Goal: Find specific page/section: Find specific page/section

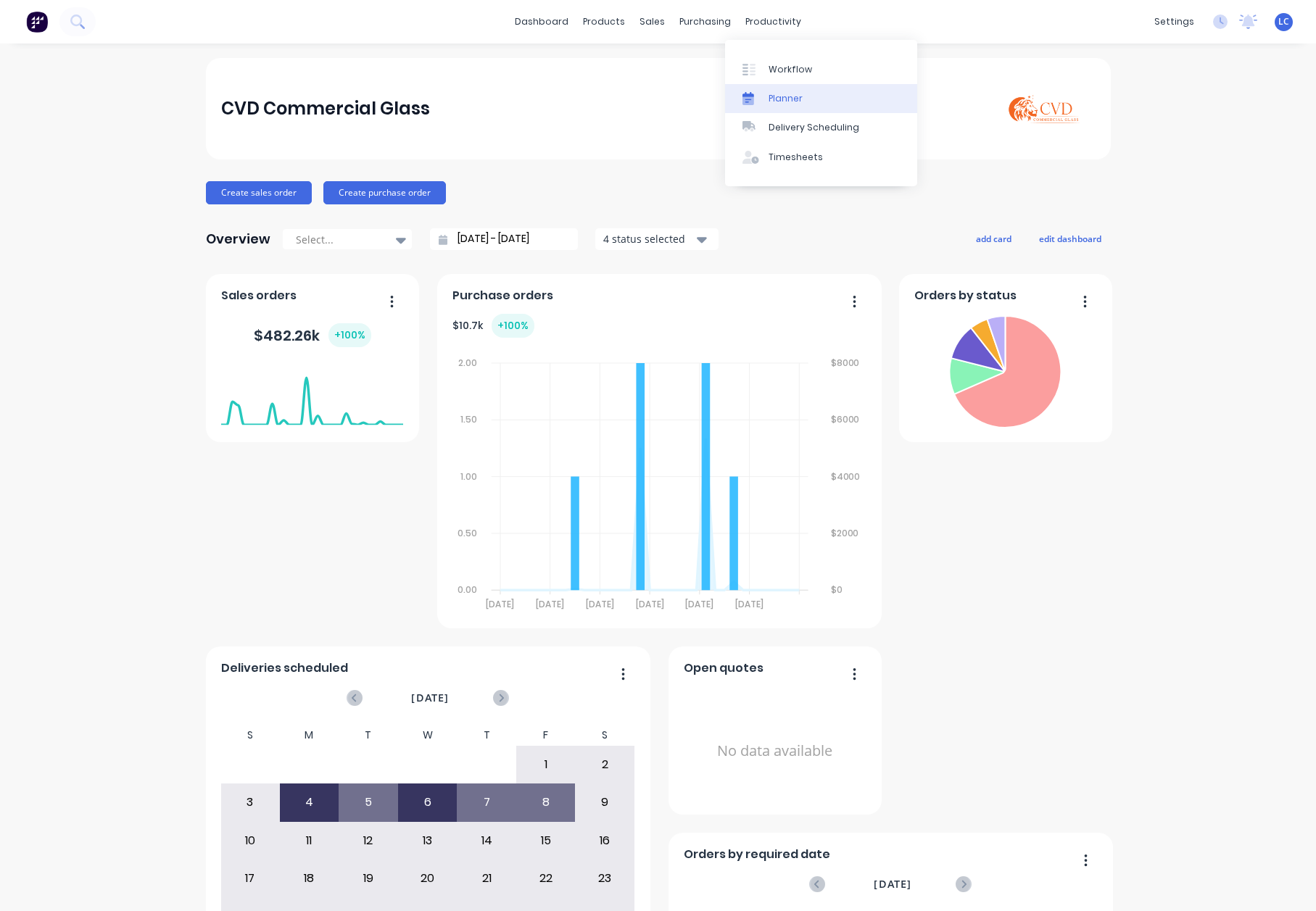
click at [779, 98] on div "Planner" at bounding box center [785, 98] width 34 height 13
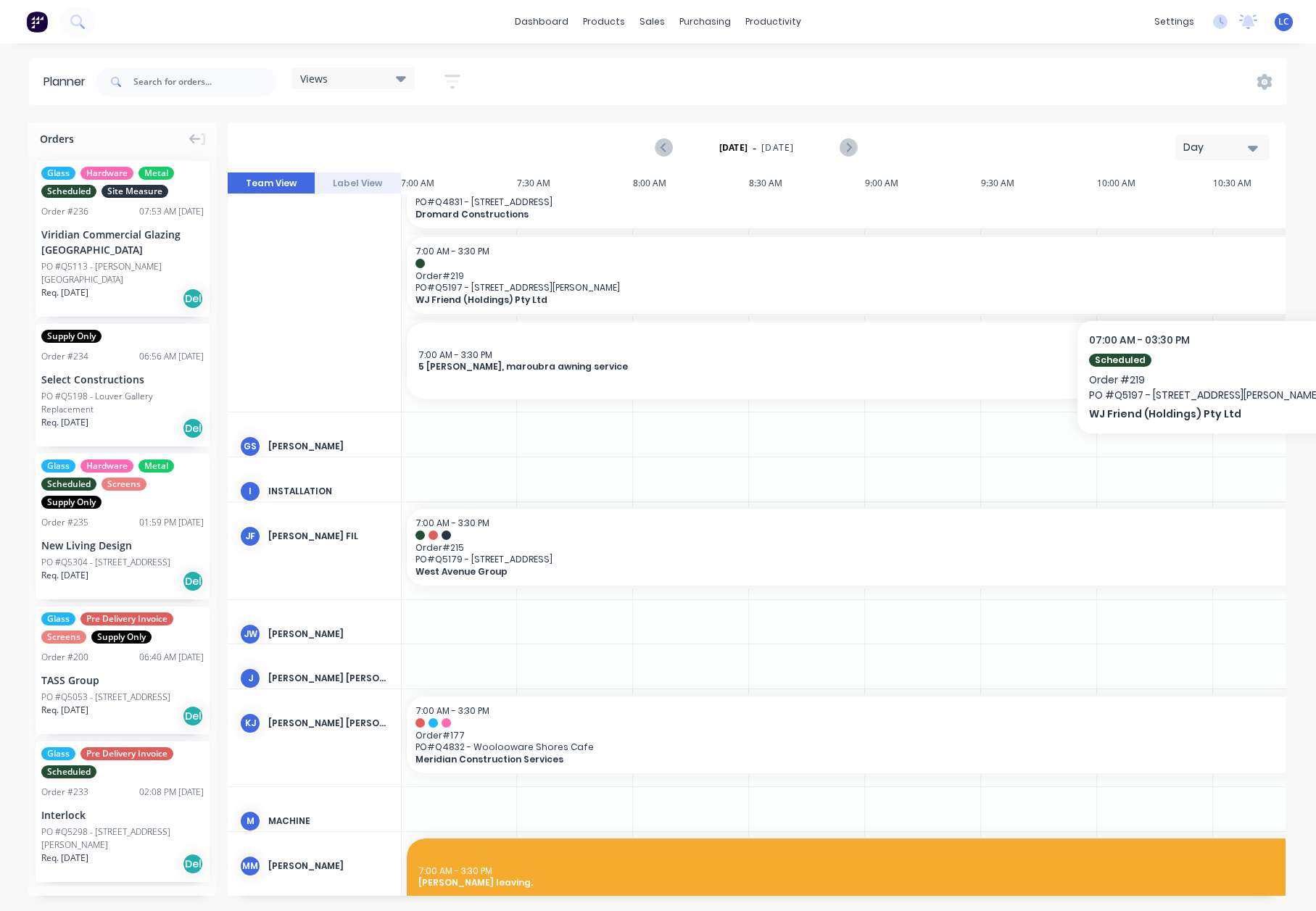
scroll to position [652, 1]
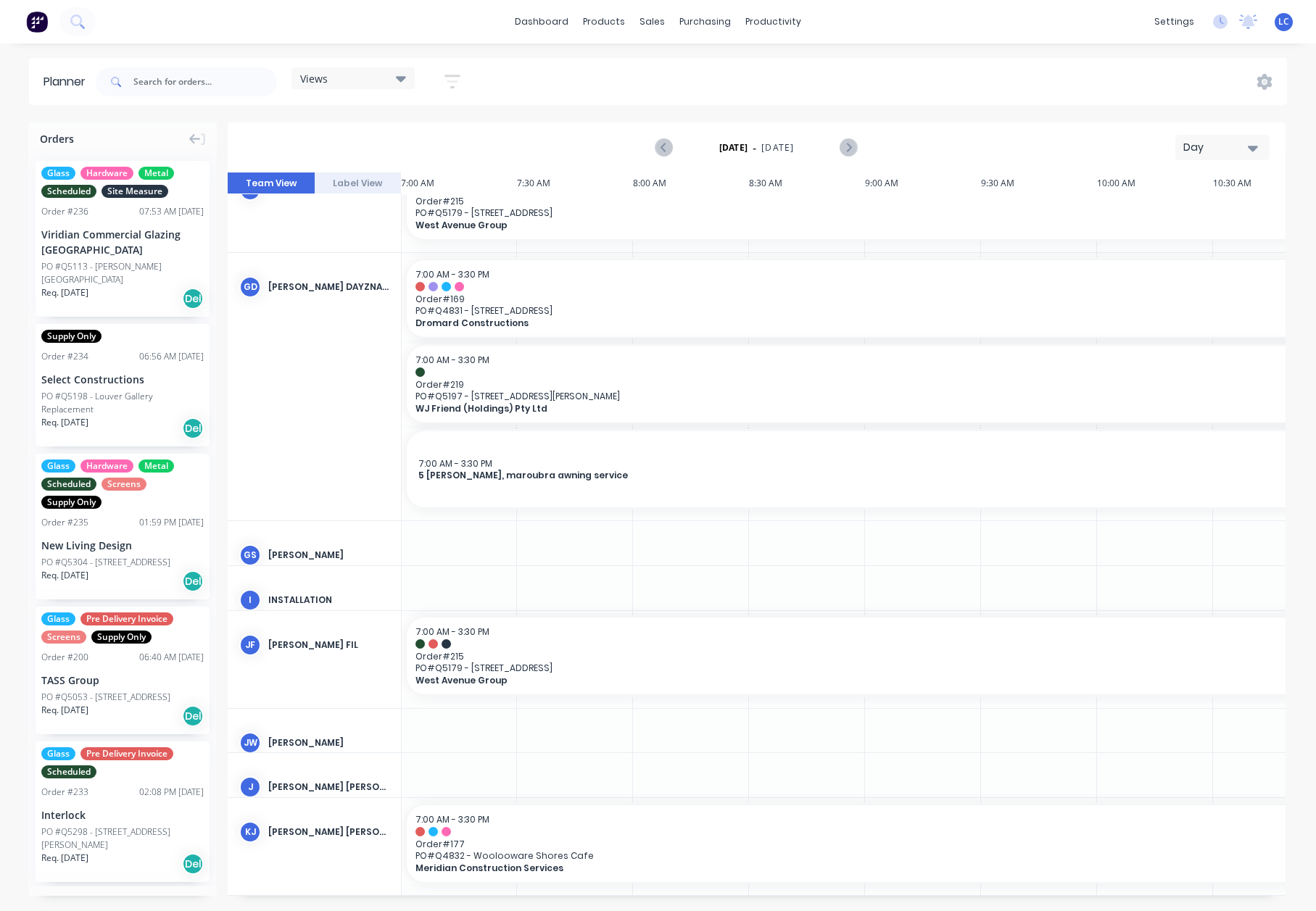
click at [405, 74] on icon at bounding box center [400, 78] width 10 height 16
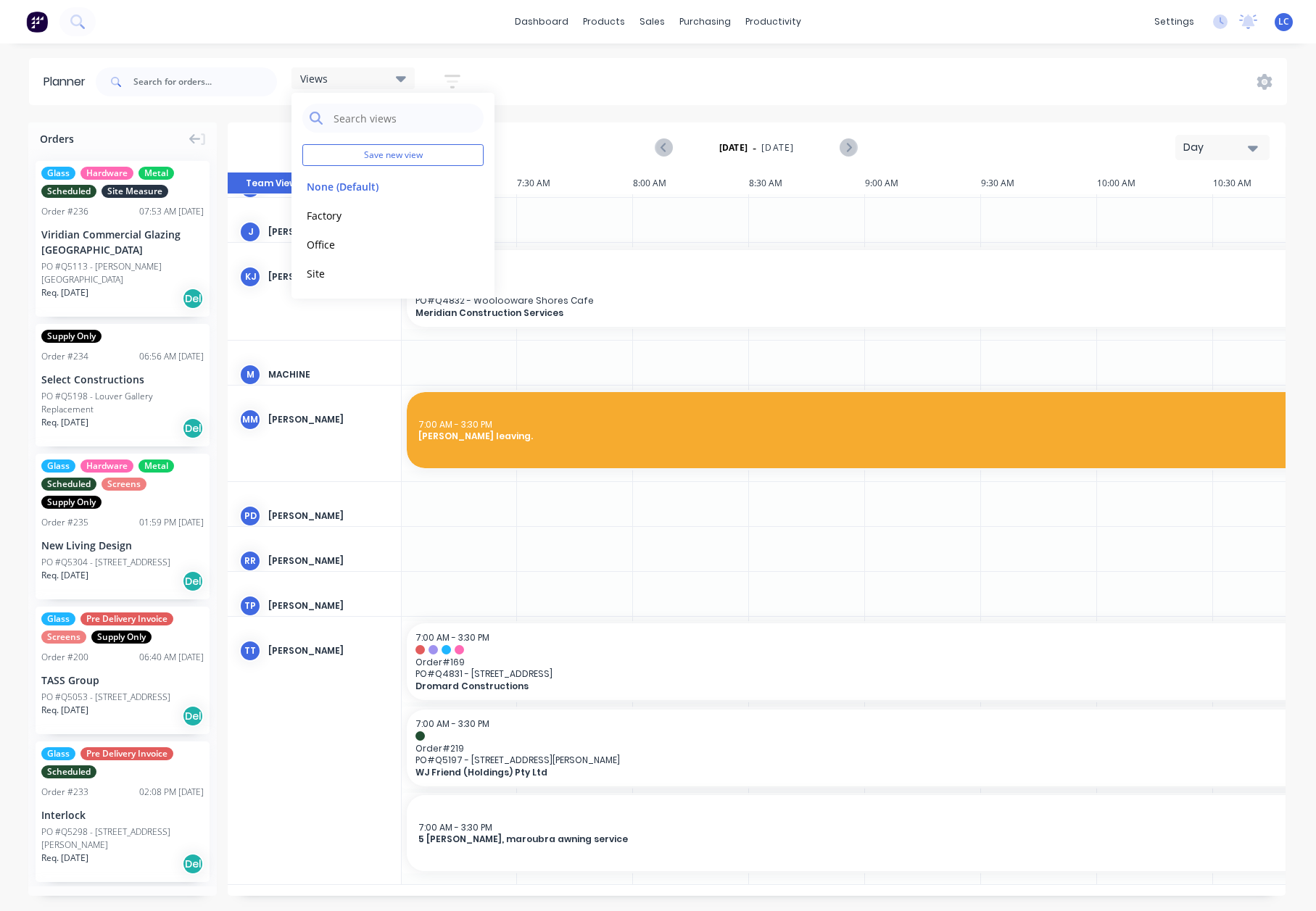
scroll to position [1105, 1]
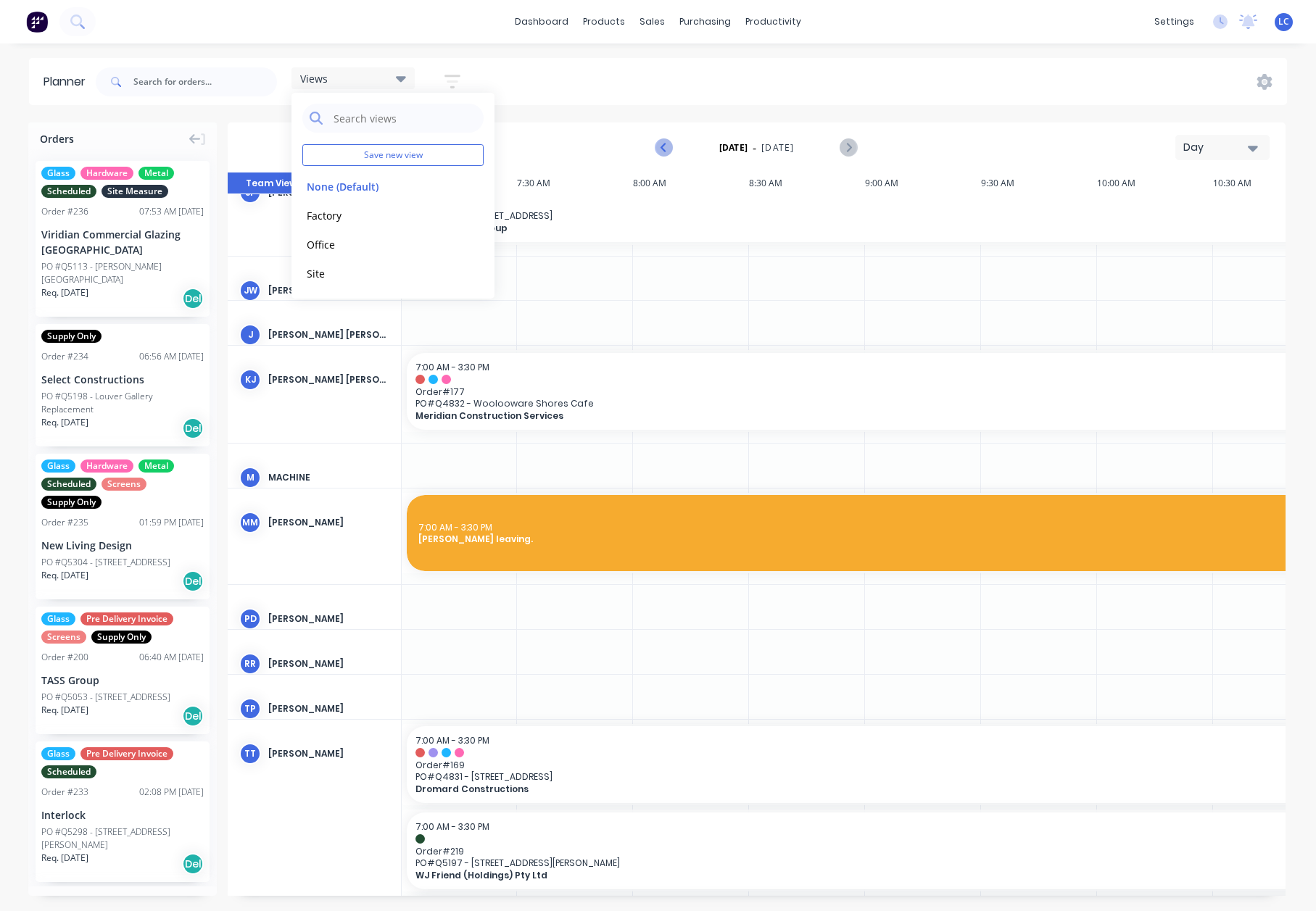
click at [668, 139] on icon "Previous page" at bounding box center [665, 147] width 18 height 18
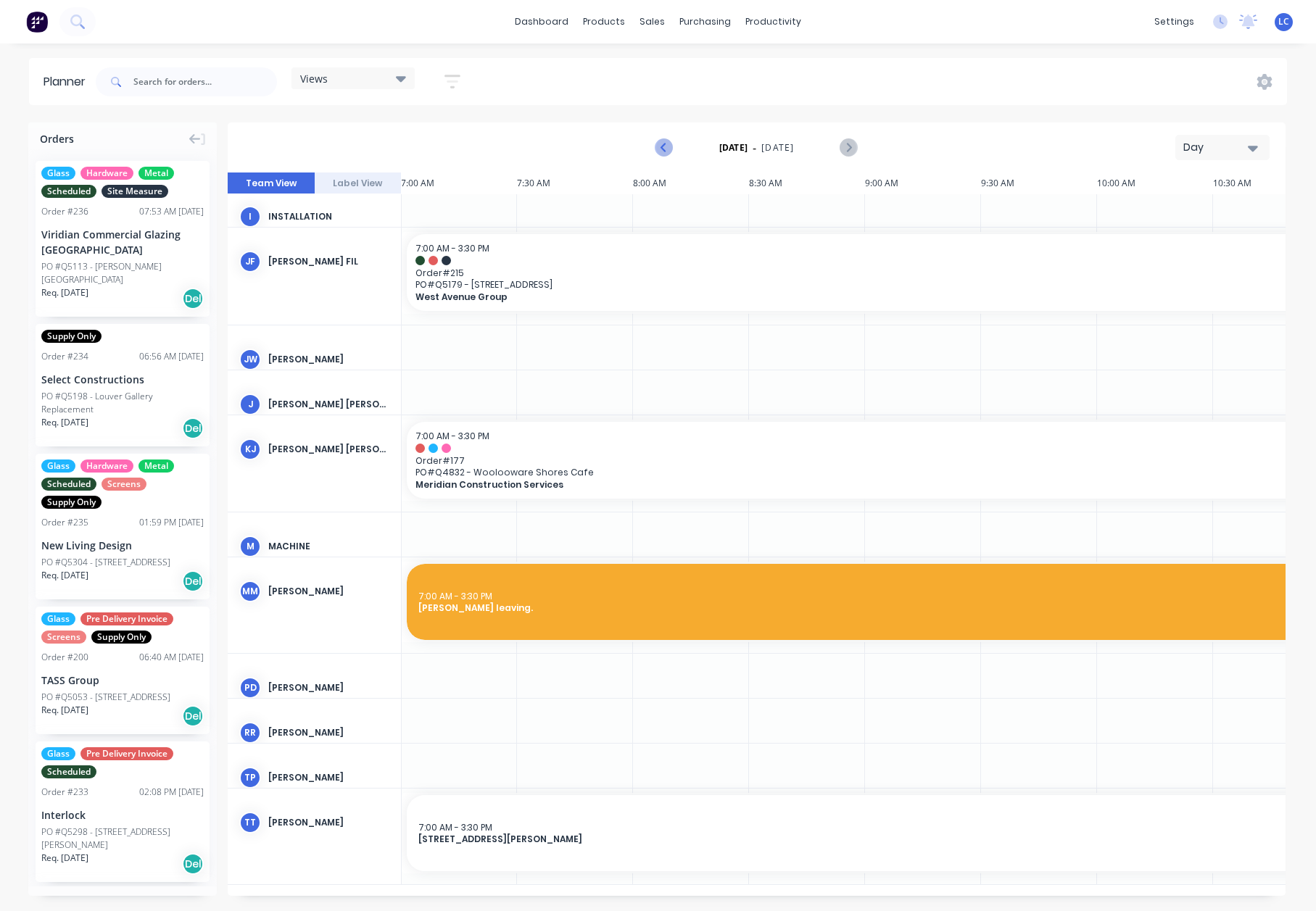
scroll to position [803, 1]
click at [668, 139] on icon "Previous page" at bounding box center [665, 147] width 18 height 18
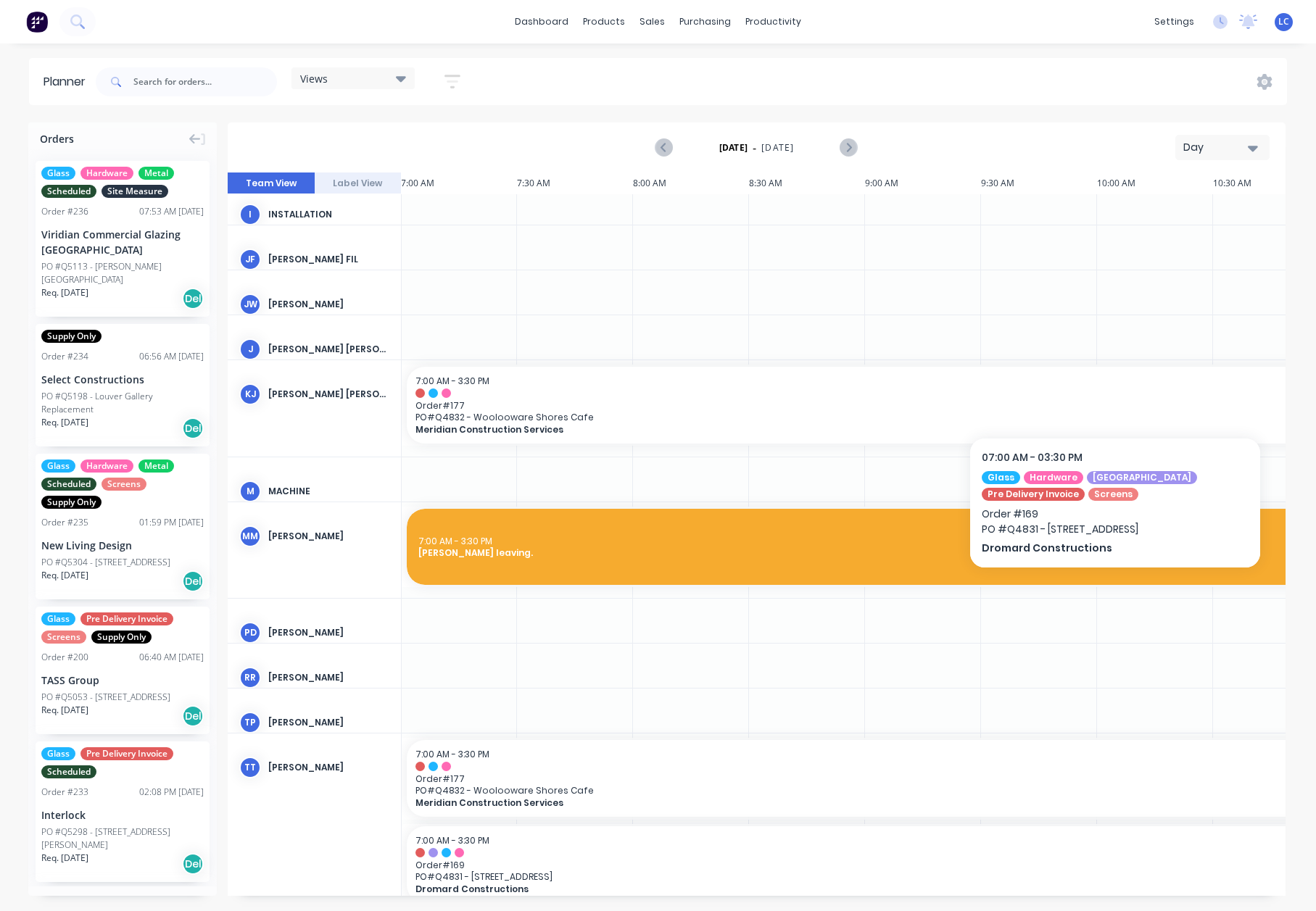
scroll to position [919, 1]
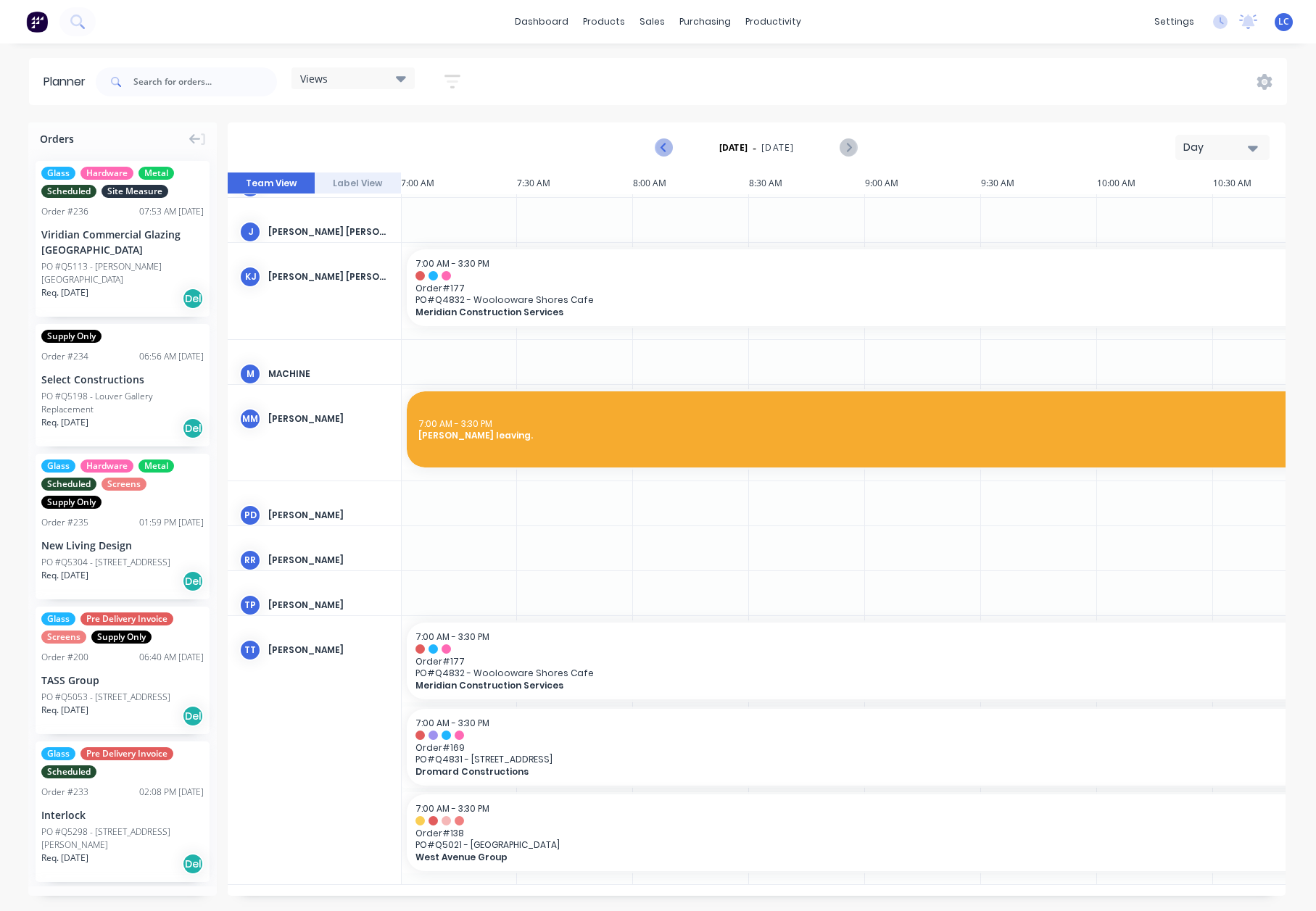
click at [660, 148] on icon "Previous page" at bounding box center [665, 147] width 18 height 18
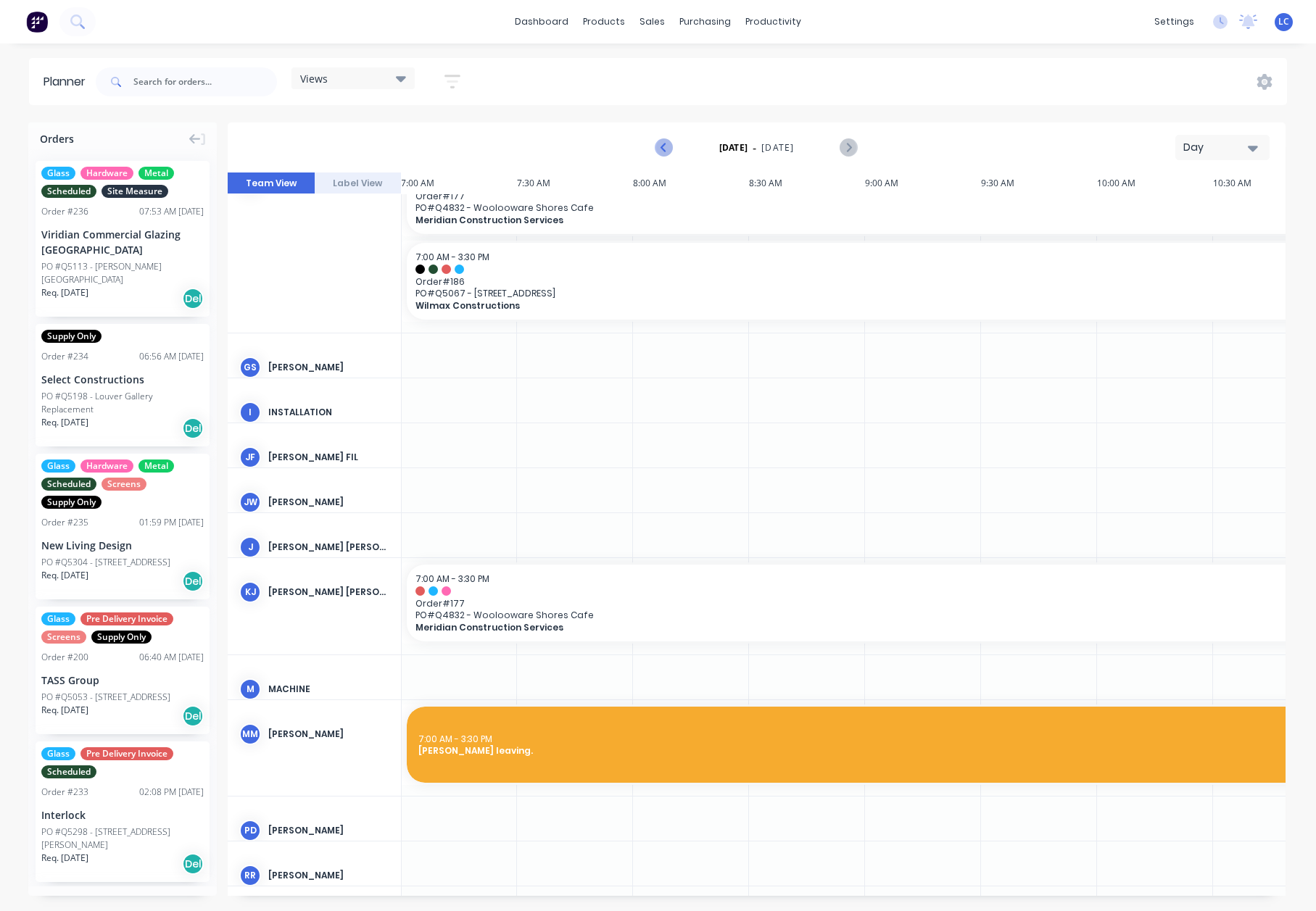
click at [660, 148] on icon "Previous page" at bounding box center [665, 147] width 18 height 18
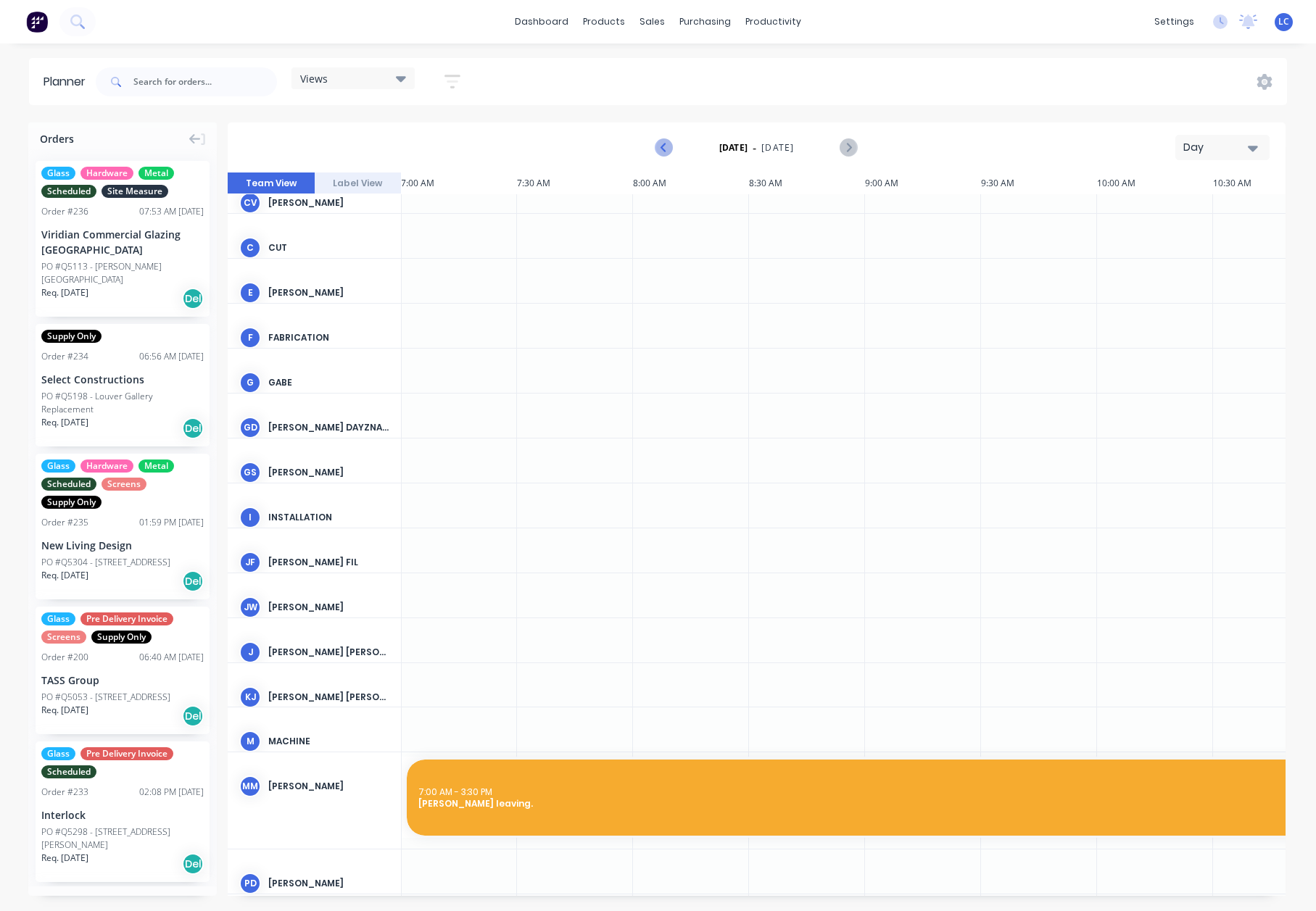
click at [660, 148] on icon "Previous page" at bounding box center [665, 147] width 18 height 18
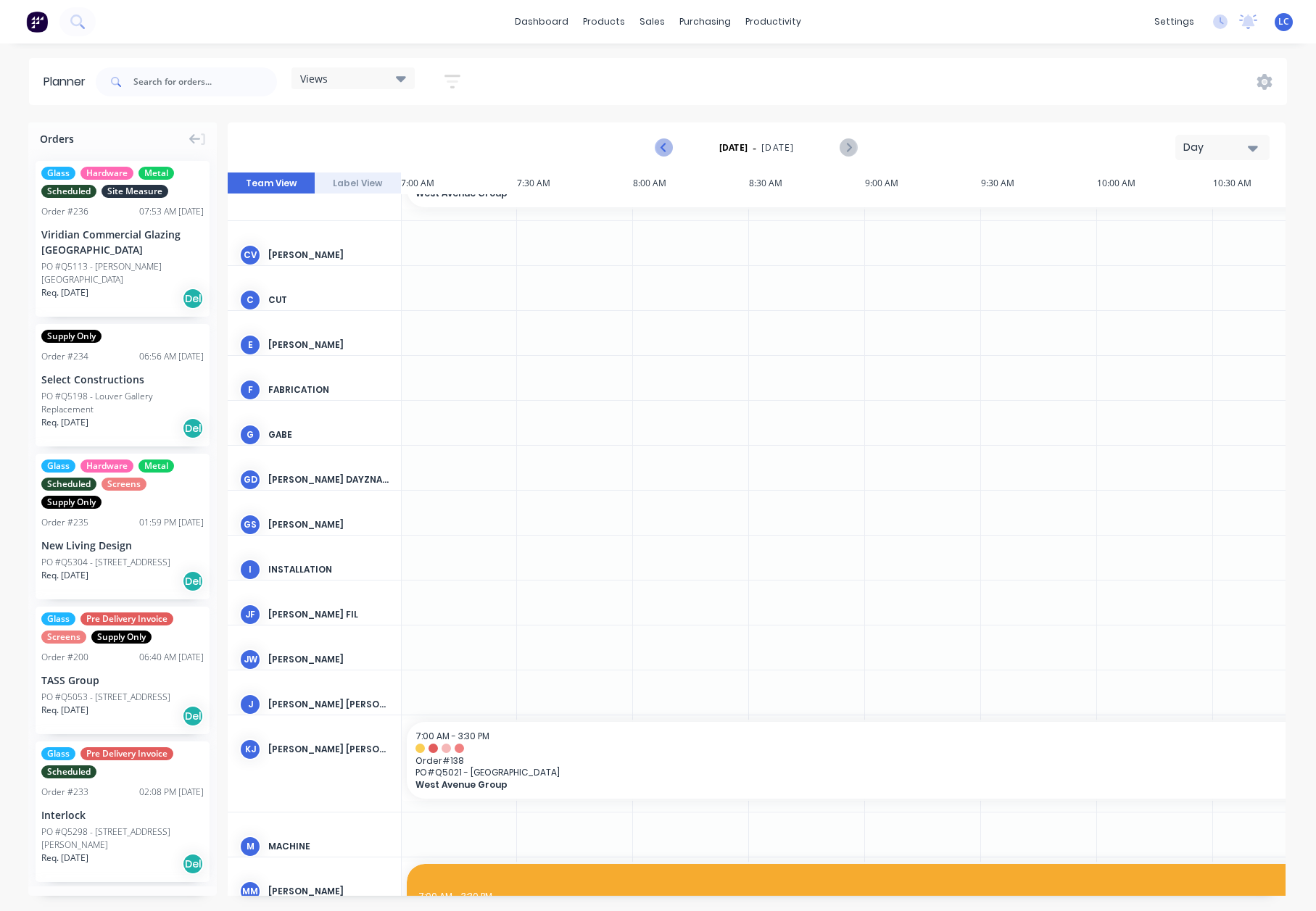
click at [660, 148] on icon "Previous page" at bounding box center [665, 147] width 18 height 18
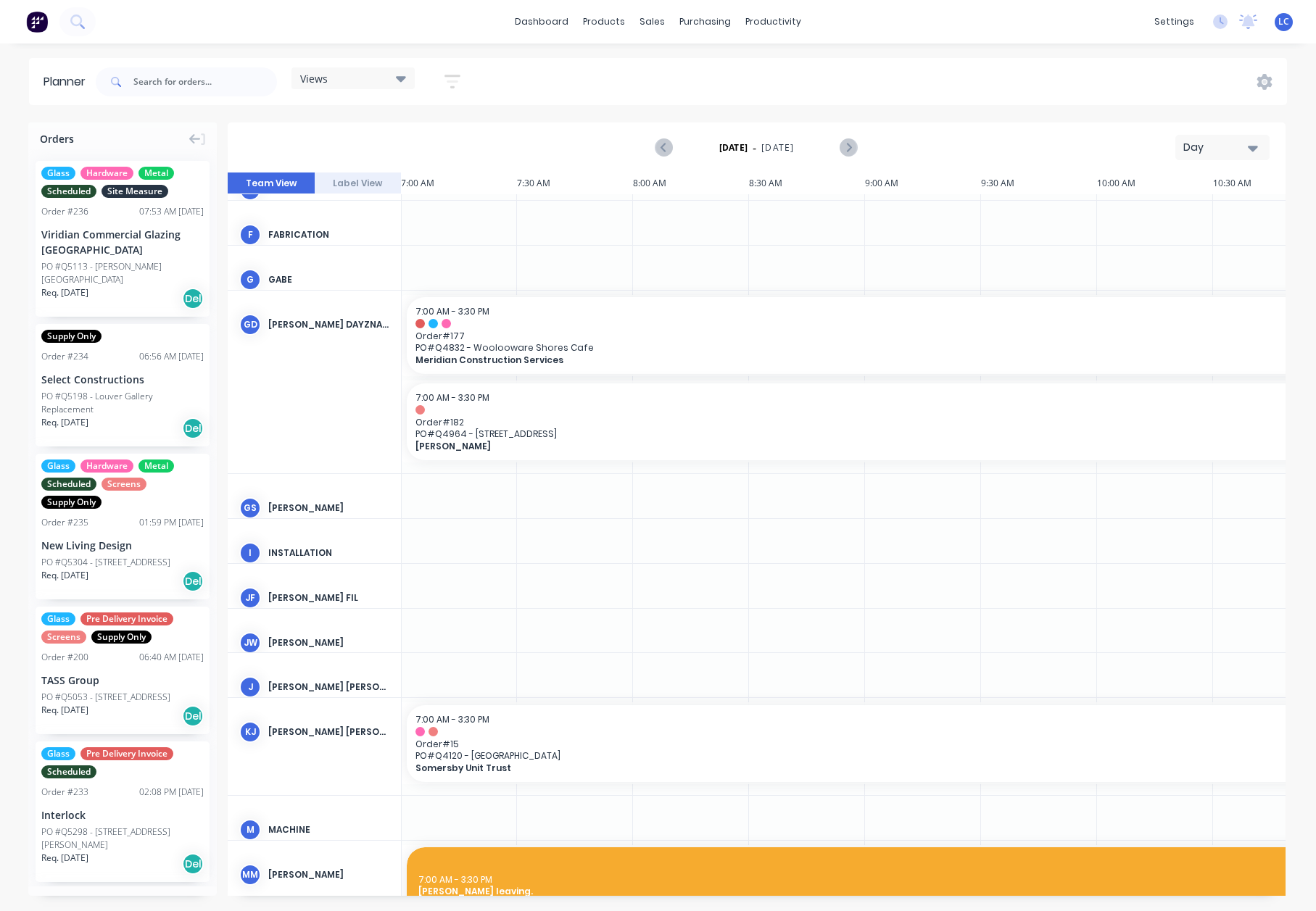
scroll to position [435, 1]
